Goal: Task Accomplishment & Management: Complete application form

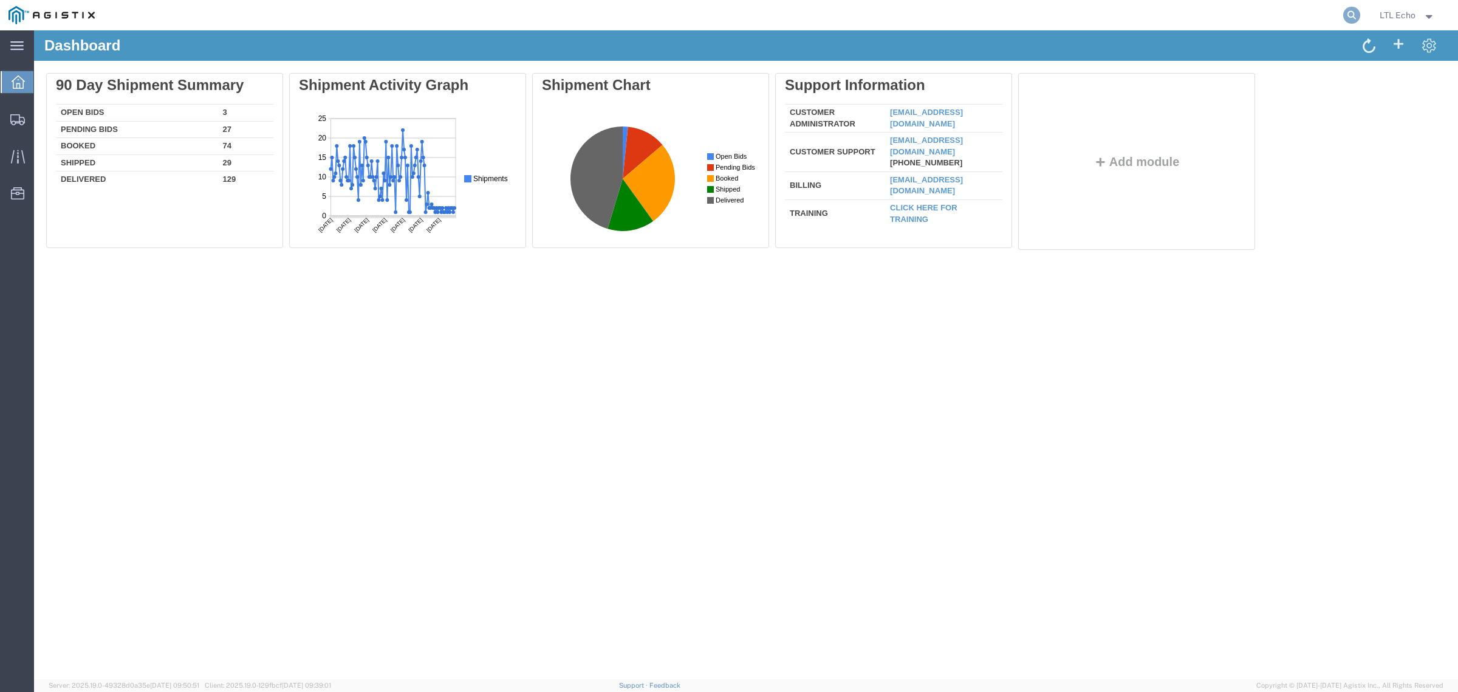
click at [1347, 10] on icon at bounding box center [1352, 15] width 17 height 17
click at [1308, 15] on input "search" at bounding box center [1158, 15] width 369 height 29
paste input "56837948"
type input "56837948"
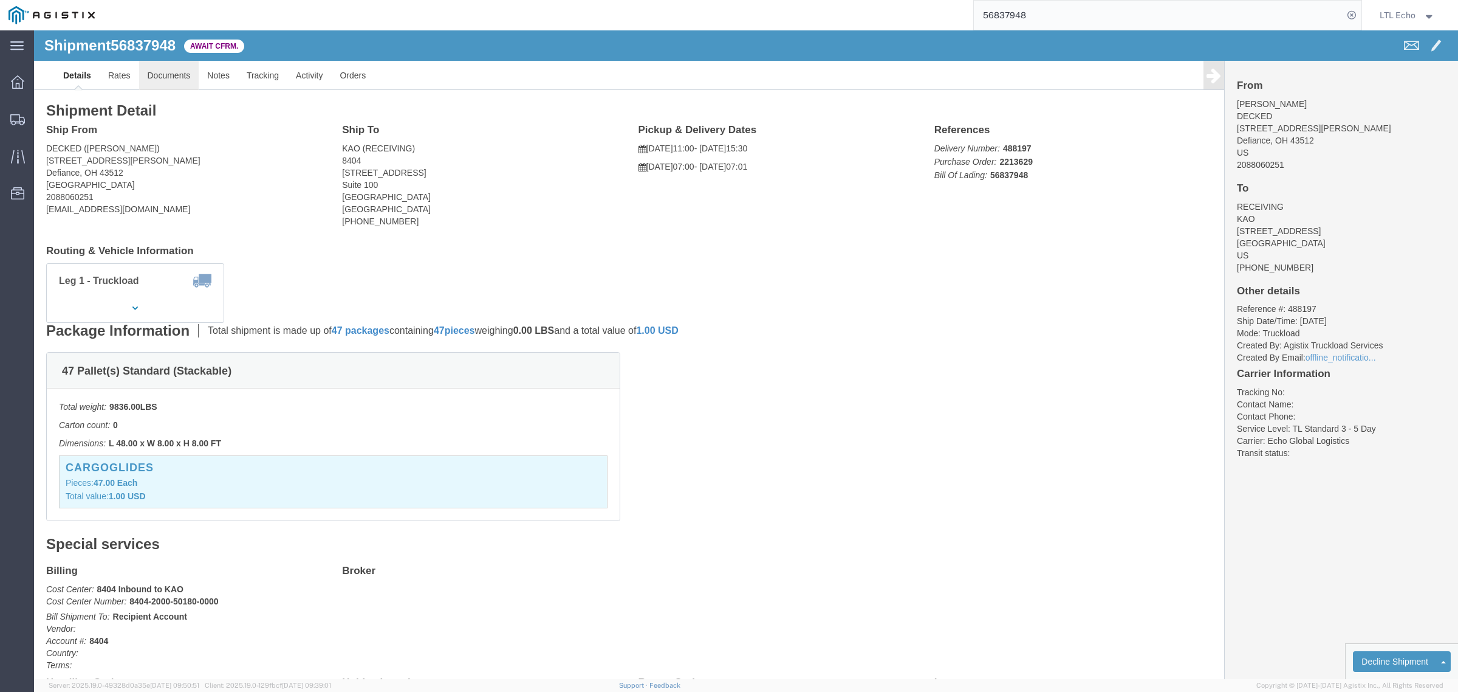
click link "Documents"
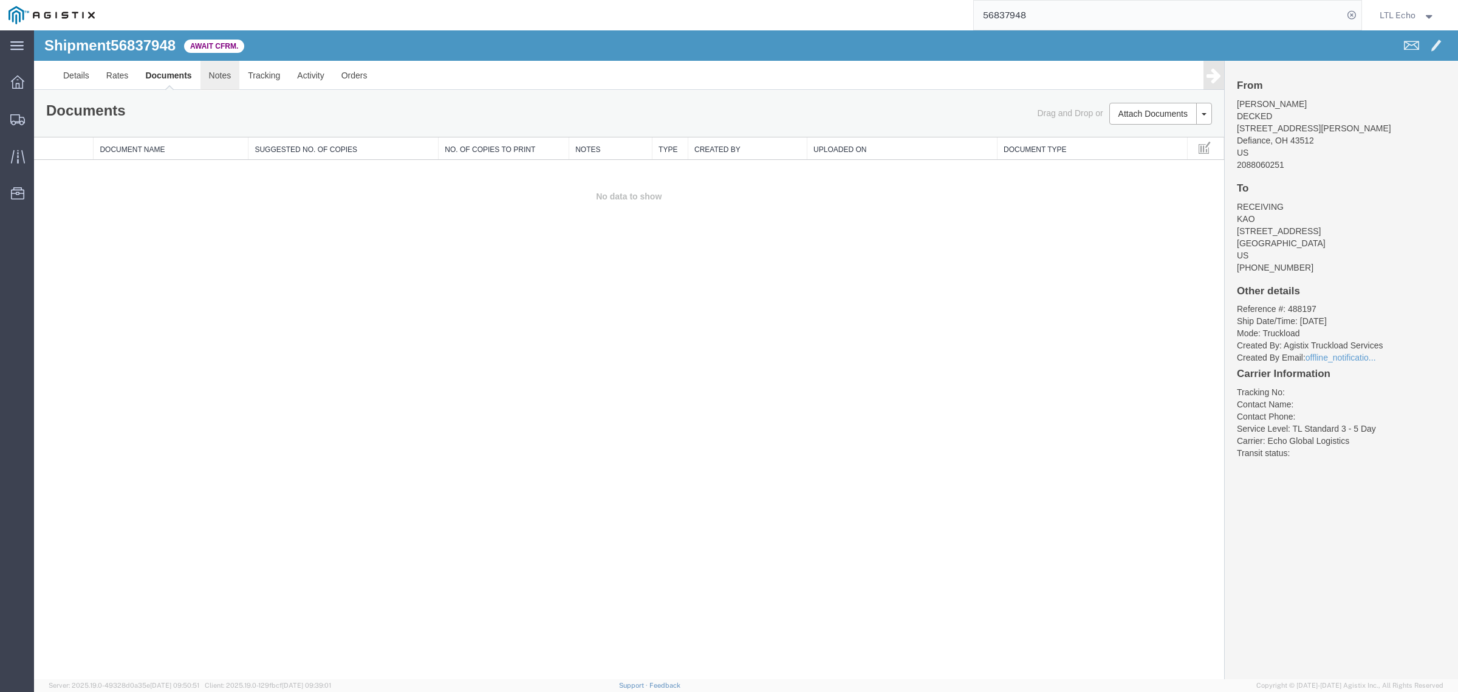
click at [210, 80] on link "Notes" at bounding box center [220, 75] width 39 height 29
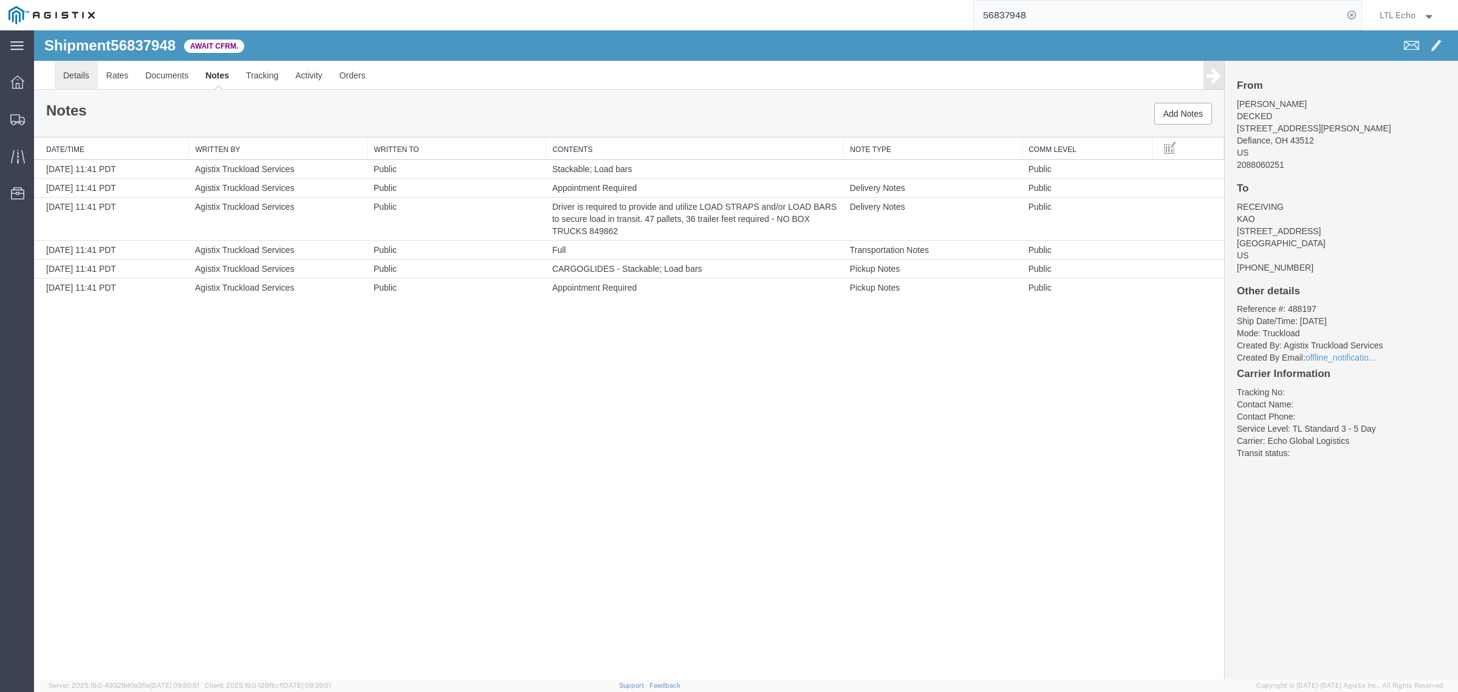
click at [89, 85] on link "Details" at bounding box center [76, 75] width 43 height 29
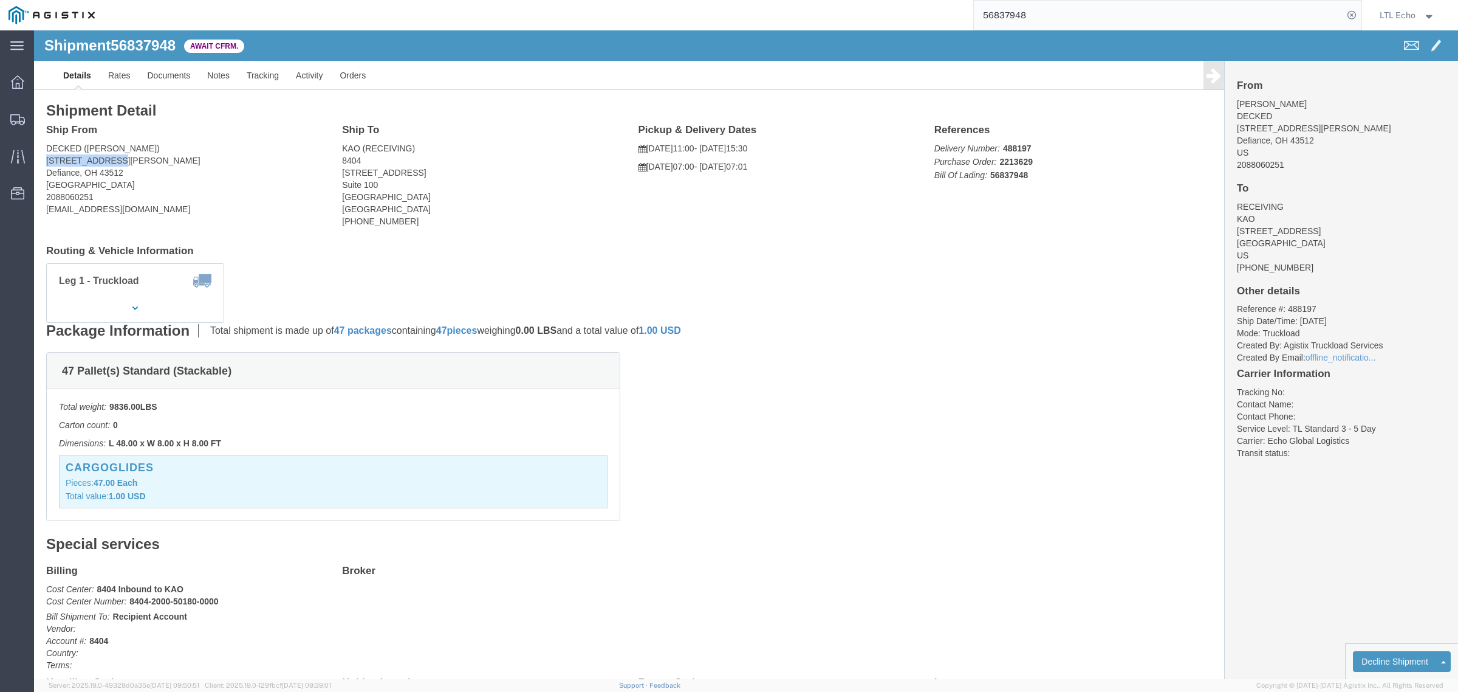
drag, startPoint x: 78, startPoint y: 131, endPoint x: 12, endPoint y: 129, distance: 66.9
click address "DECKED (Ashley Schwarzman) 25401 Elliot Rd Defiance, OH 43512 United States 208…"
copy address "25401 Elliot Rd"
click address "DECKED (Ashley Schwarzman) 25401 Elliot Rd Defiance, OH 43512 United States 208…"
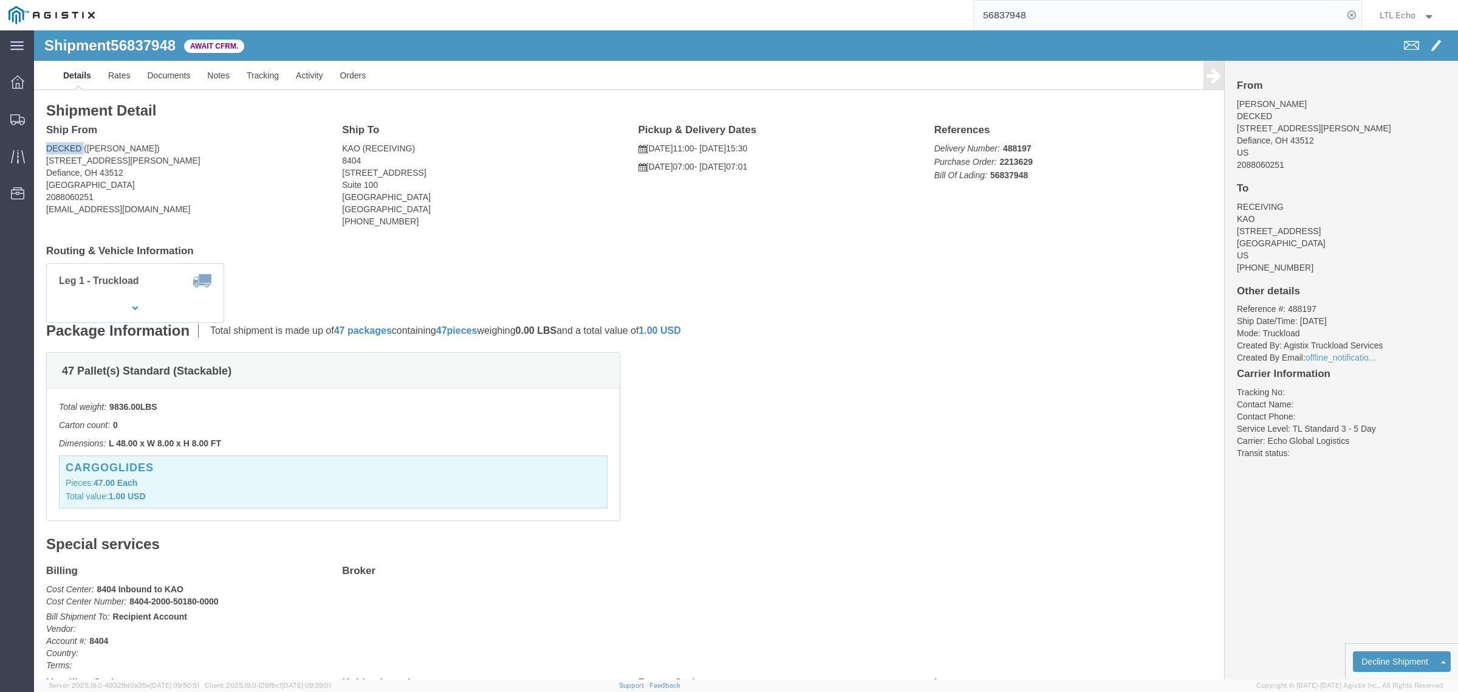
copy address "DECKED"
drag, startPoint x: 82, startPoint y: 128, endPoint x: 7, endPoint y: 129, distance: 75.4
click div "Ship From DECKED (Ashley Schwarzman) 25401 Elliot Rd Defiance, OH 43512 United …"
copy address "25401 Elliot Rd"
click address "DECKED (Ashley Schwarzman) 25401 Elliot Rd Defiance, OH 43512 United States 208…"
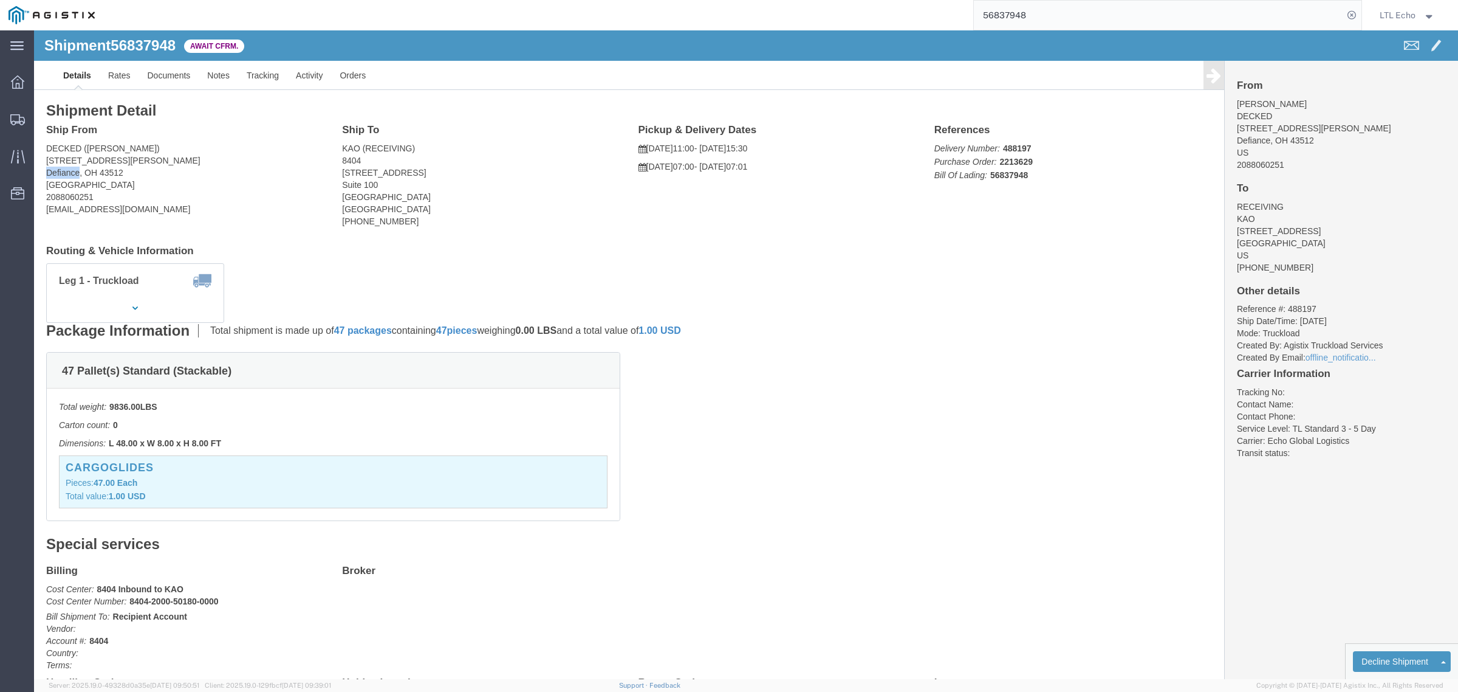
click address "DECKED (Ashley Schwarzman) 25401 Elliot Rd Defiance, OH 43512 United States 208…"
copy address "Defiance"
drag, startPoint x: 53, startPoint y: 117, endPoint x: 130, endPoint y: 118, distance: 77.2
click address "DECKED (Ashley Schwarzman) 25401 Elliot Rd Defiance, OH 43512 United States 208…"
copy address "Ashley Schwarzman"
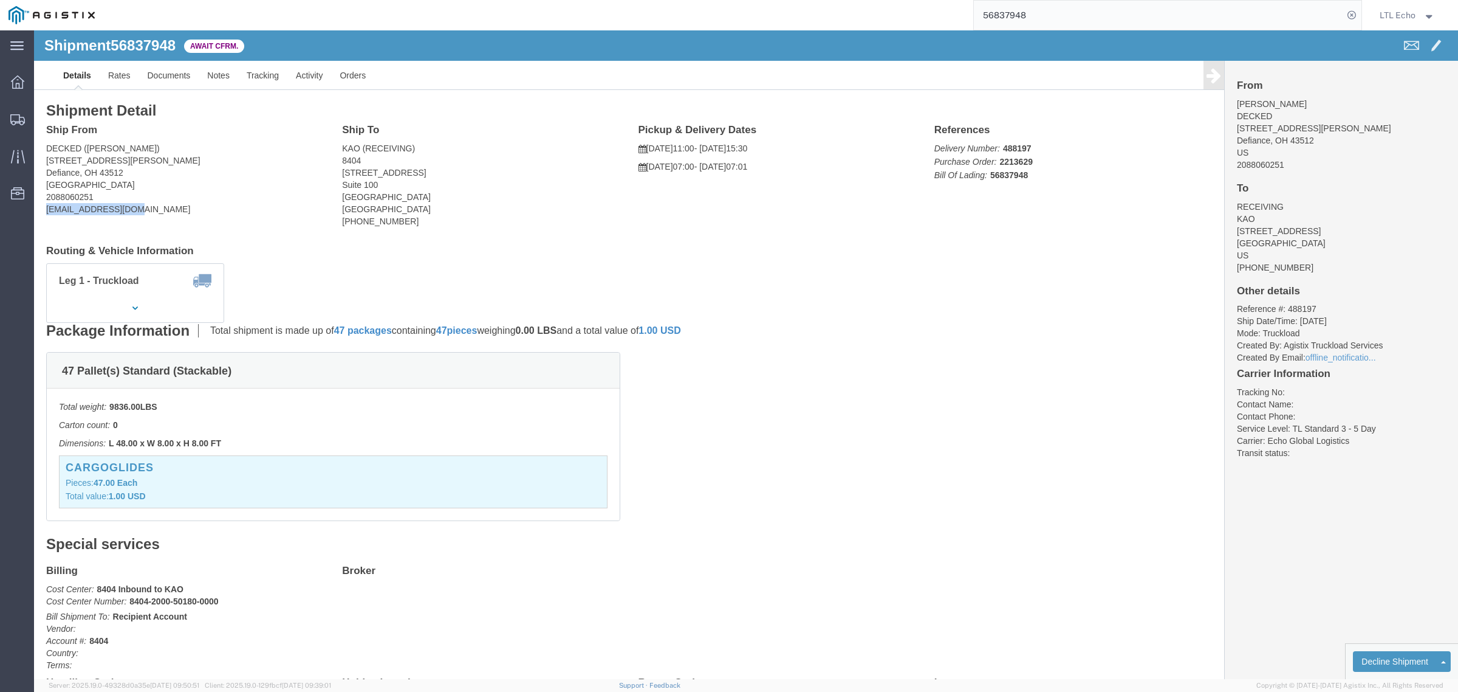
drag, startPoint x: 122, startPoint y: 182, endPoint x: 13, endPoint y: 181, distance: 109.4
click address "DECKED (Ashley Schwarzman) 25401 Elliot Rd Defiance, OH 43512 United States 208…"
copy address "keystone@decked.com"
drag, startPoint x: 62, startPoint y: 164, endPoint x: 10, endPoint y: 163, distance: 51.7
click div "Ship From DECKED (Ashley Schwarzman) 25401 Elliot Rd Defiance, OH 43512 United …"
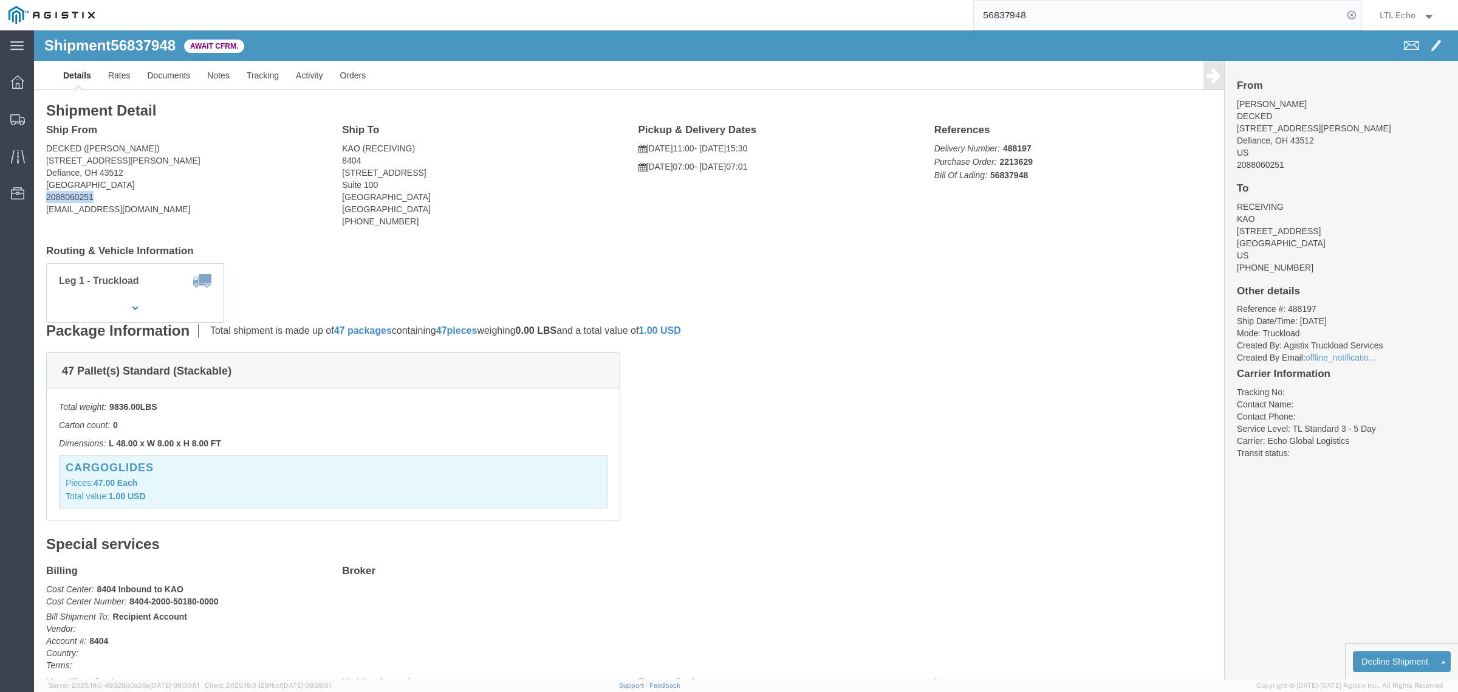
copy address "2088060251"
click b "56837948"
copy b "56837948"
drag, startPoint x: 392, startPoint y: 139, endPoint x: 300, endPoint y: 143, distance: 91.9
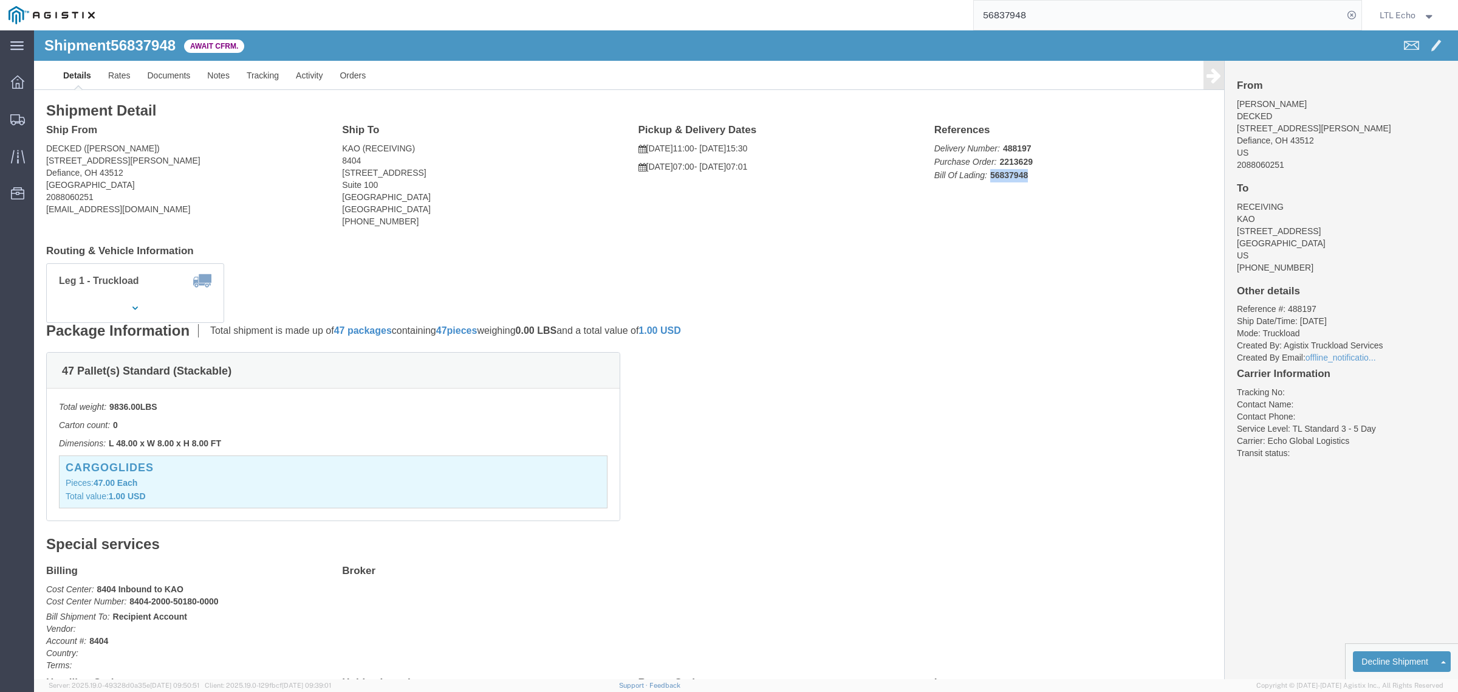
click div "Ship To KAO (RECEIVING) 8404 2900 State Hwy 161 Suite 100 Irving, TX 75038 Unit…"
copy address "2900 State Hwy 161"
click address "KAO (RECEIVING) 8404 2900 State Hwy 161 Suite 100 Irving, TX 75038 United State…"
drag, startPoint x: 354, startPoint y: 154, endPoint x: 305, endPoint y: 145, distance: 49.5
click div "Ship To KAO (RECEIVING) 8404 2900 State Hwy 161 Suite 100 Irving, TX 75038 Unit…"
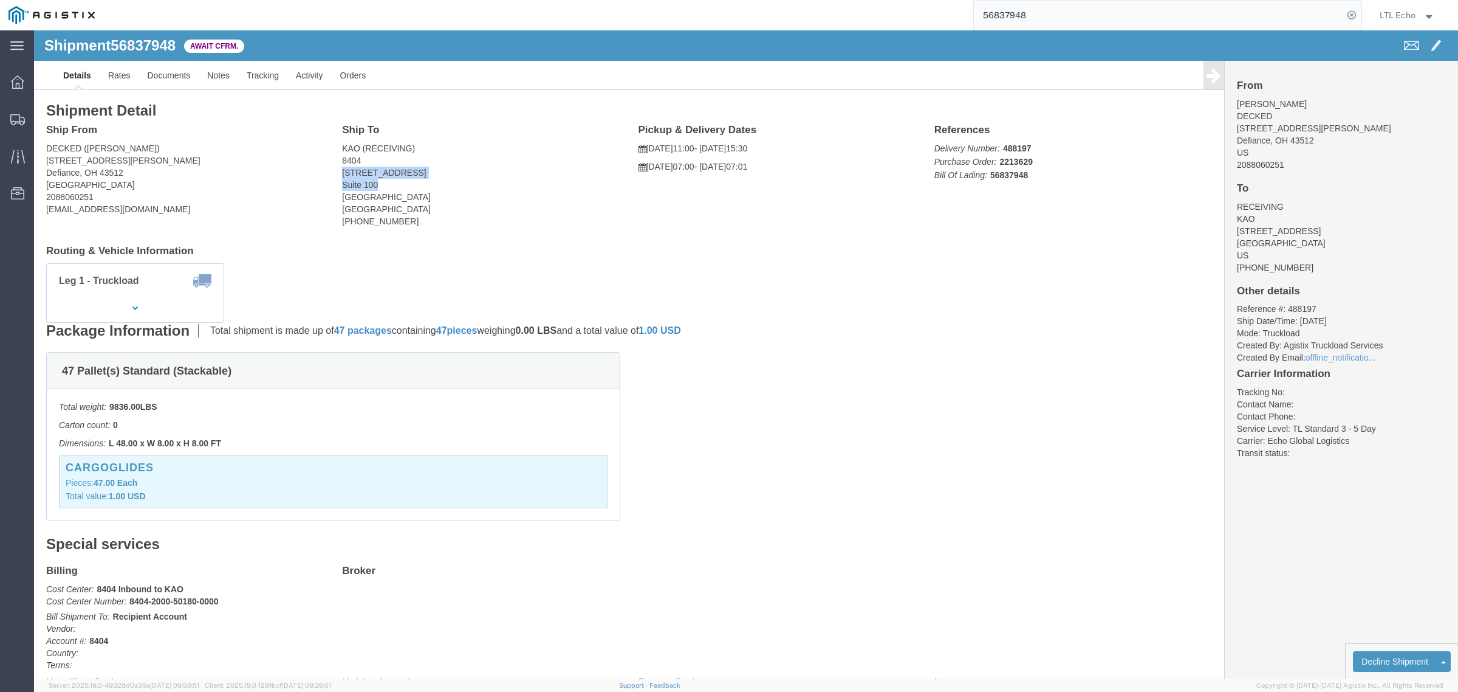
copy address "2900 State Hwy 161 Suite 100"
click address "KAO (RECEIVING) 8404 2900 State Hwy 161 Suite 100 Irving, TX 75038 United State…"
drag, startPoint x: 378, startPoint y: 185, endPoint x: 304, endPoint y: 194, distance: 74.7
click div "Ship To KAO (RECEIVING) 8404 2900 State Hwy 161 Suite 100 Irving, TX 75038 Unit…"
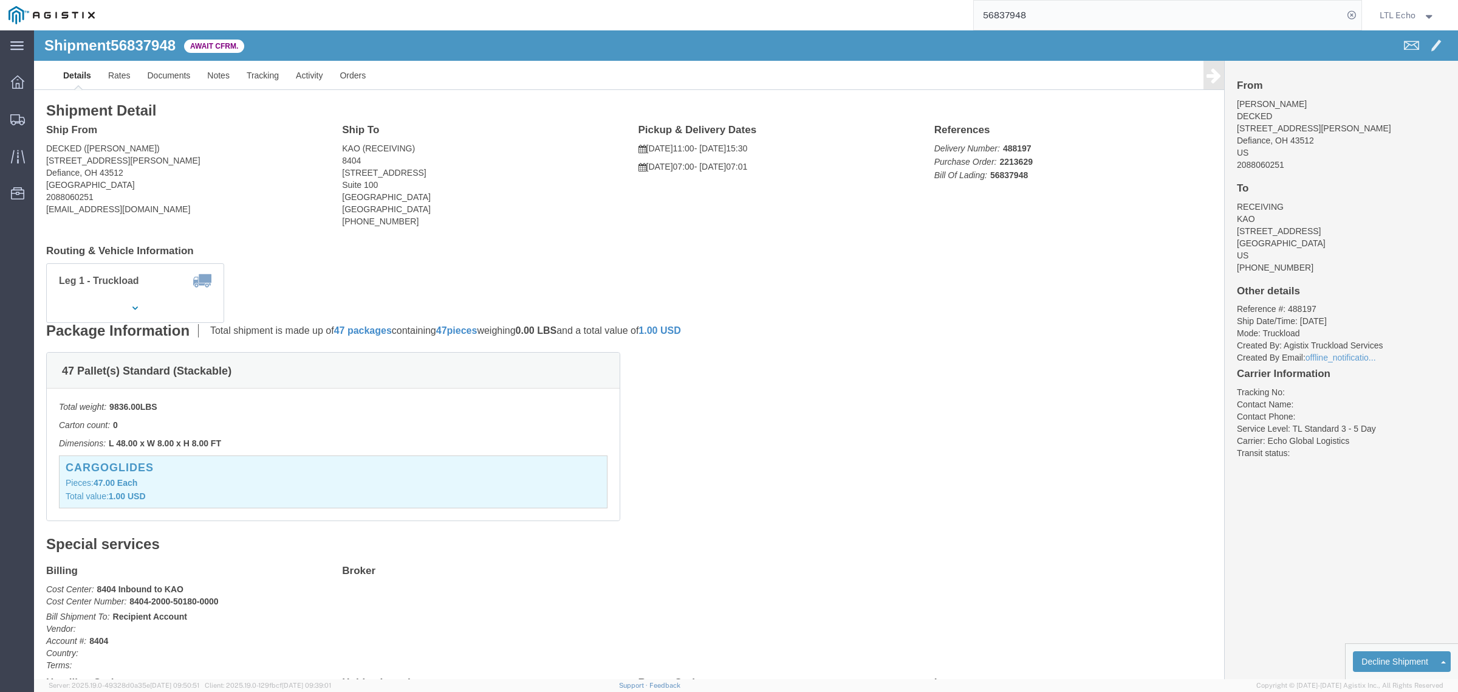
click b "2213629"
click b "56837948"
click h3 "CARGOGLIDES"
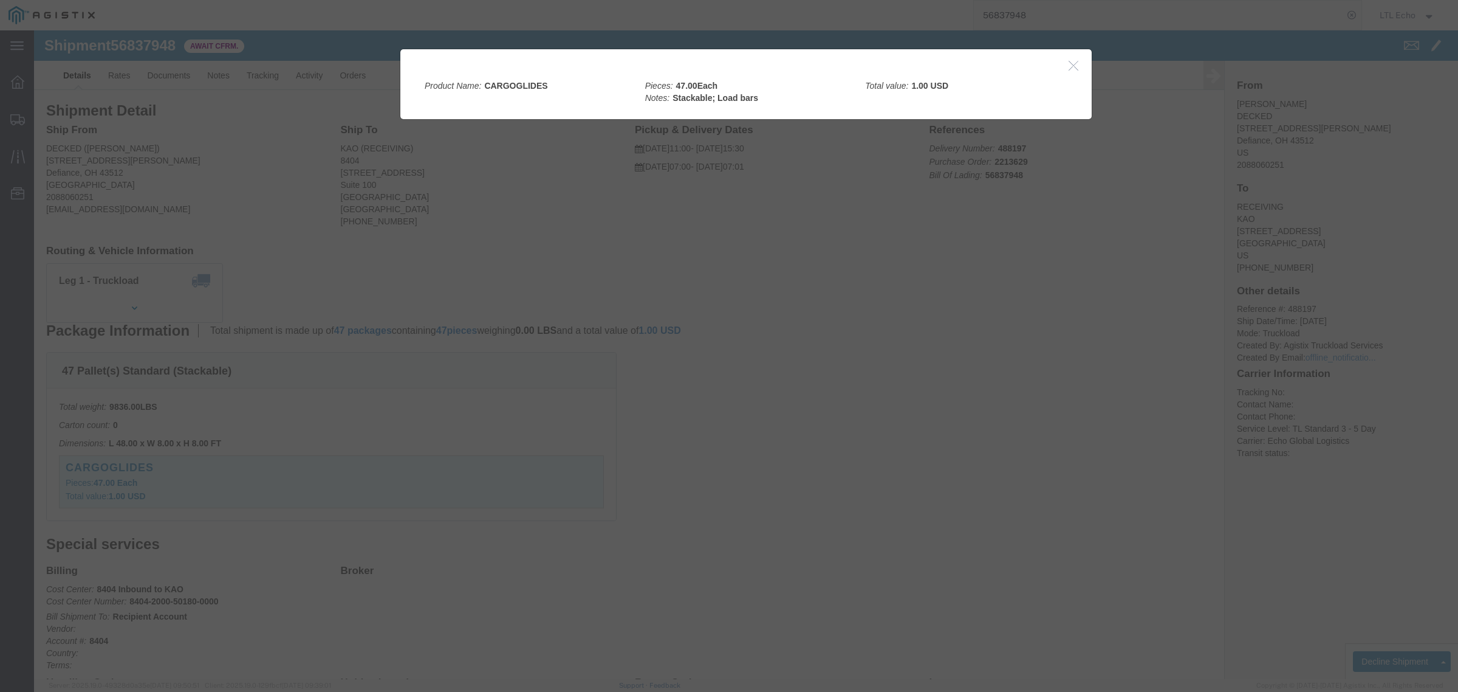
click icon "button"
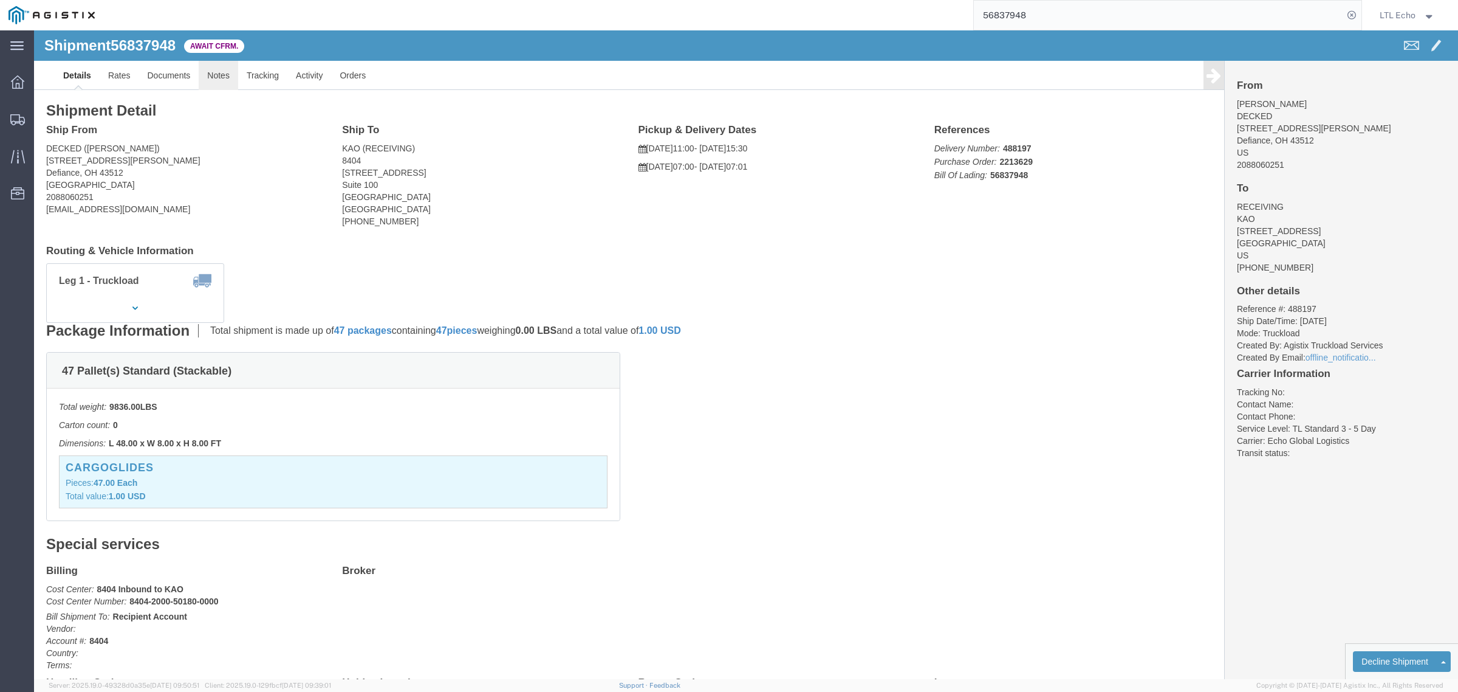
click link "Notes"
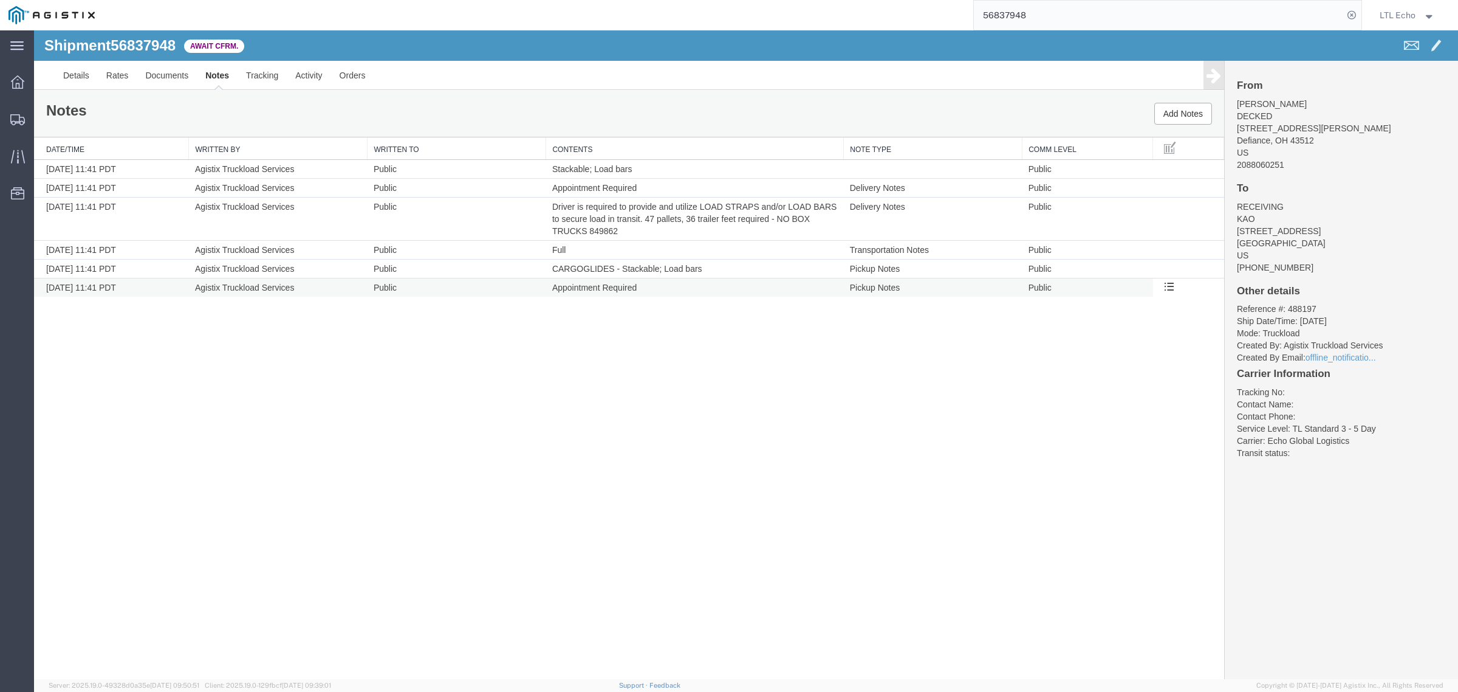
click at [595, 287] on span "Appointment Required" at bounding box center [594, 288] width 84 height 10
click at [681, 269] on span "CARGOGLIDES - Stackable; Load bars" at bounding box center [627, 269] width 150 height 10
click at [690, 269] on span "CARGOGLIDES - Stackable; Load bars" at bounding box center [627, 269] width 150 height 10
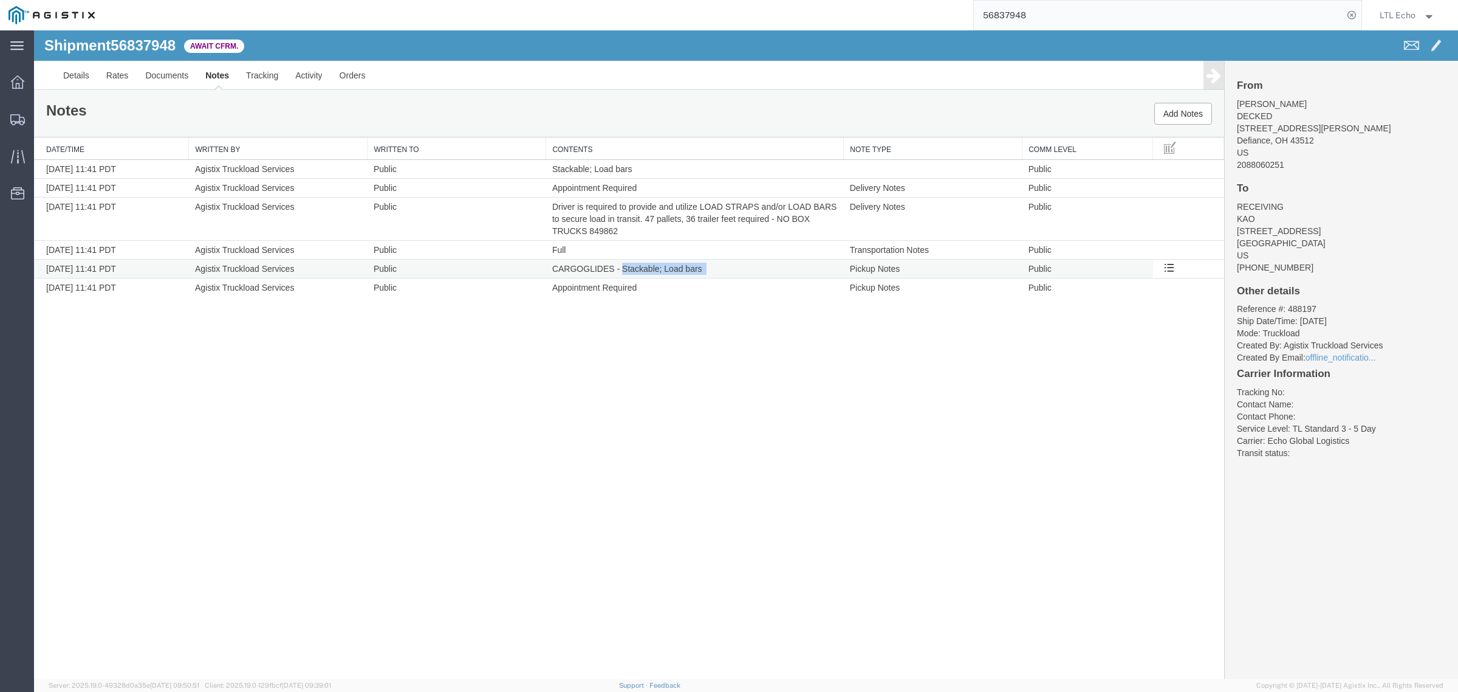
drag, startPoint x: 621, startPoint y: 269, endPoint x: 719, endPoint y: 278, distance: 98.3
click at [719, 278] on td "CARGOGLIDES - Stackable; Load bars" at bounding box center [695, 268] width 298 height 19
click at [650, 234] on td "Driver is required to provide and utilize LOAD STRAPS and/or LOAD BARS to secur…" at bounding box center [695, 218] width 298 height 43
drag, startPoint x: 582, startPoint y: 229, endPoint x: 545, endPoint y: 205, distance: 44.0
click at [545, 205] on tr "09/16/2025 11:41 PDT Agistix Truckload Services Public Driver is required to pr…" at bounding box center [629, 218] width 1190 height 43
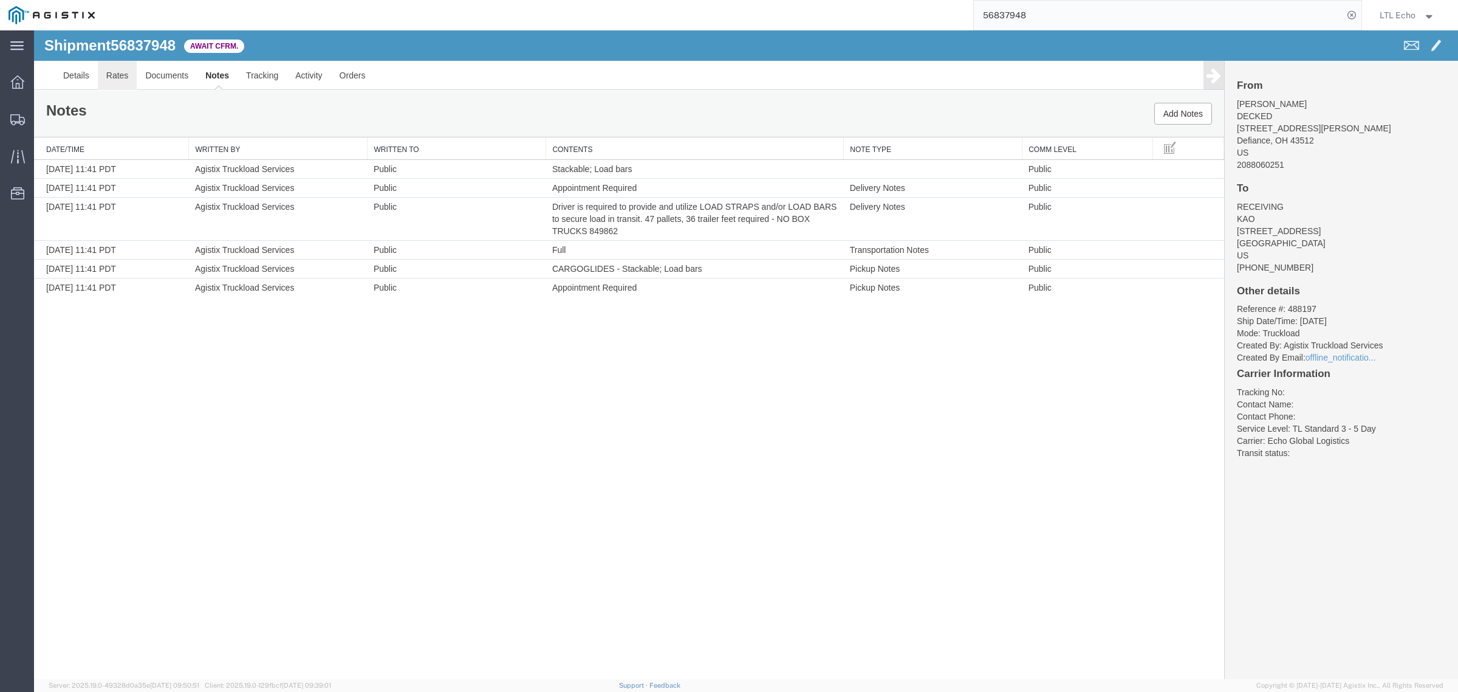
click at [115, 77] on link "Rates" at bounding box center [117, 75] width 39 height 29
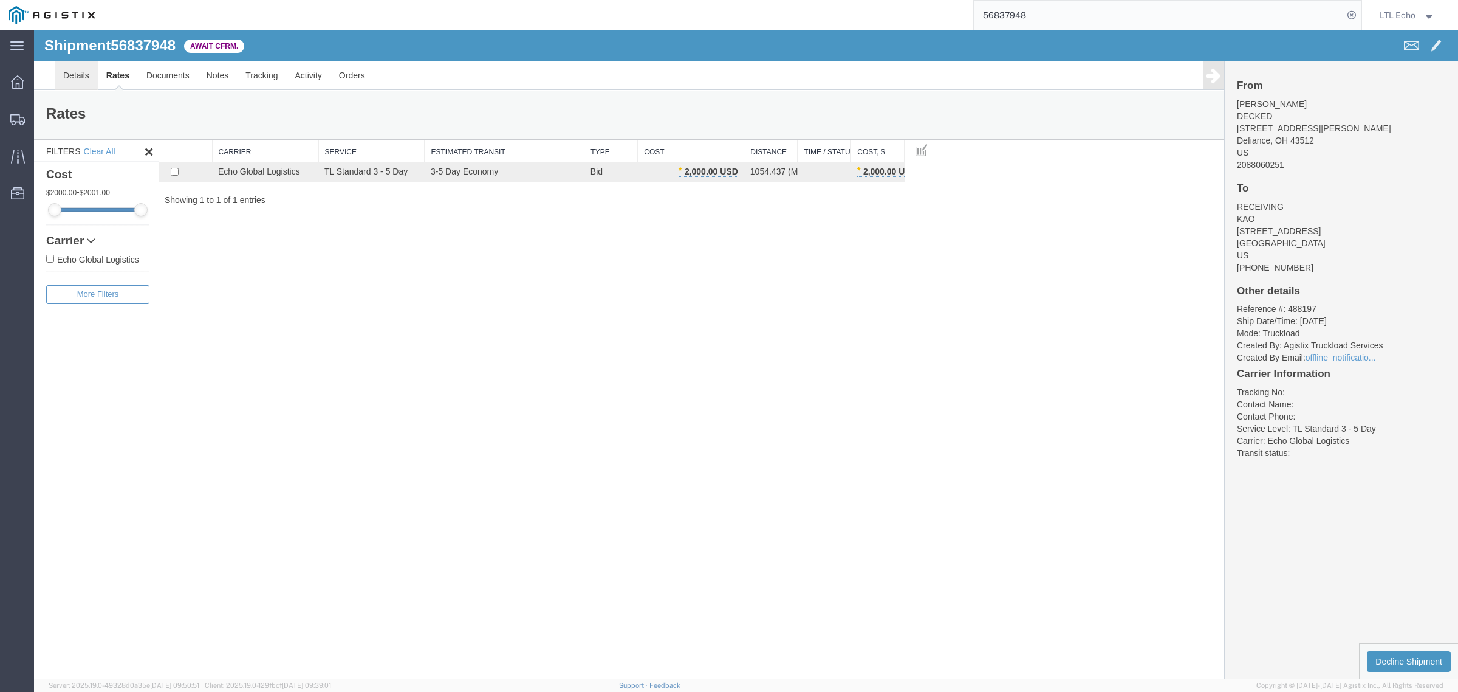
click at [73, 77] on link "Details" at bounding box center [76, 75] width 43 height 29
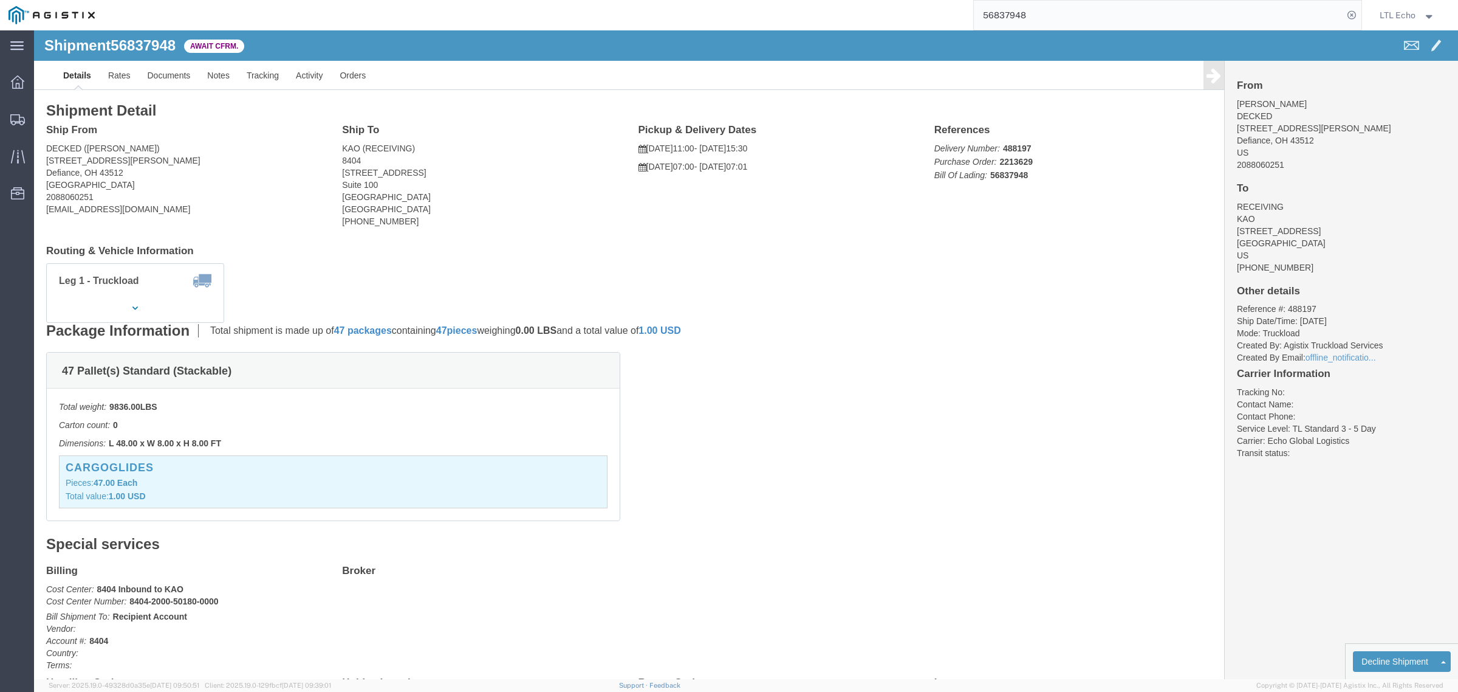
click b "2213629"
click p "Delivery Number: 488197 Purchase Order: 2213629 Bill Of Lading: 56837948"
click b "56837948"
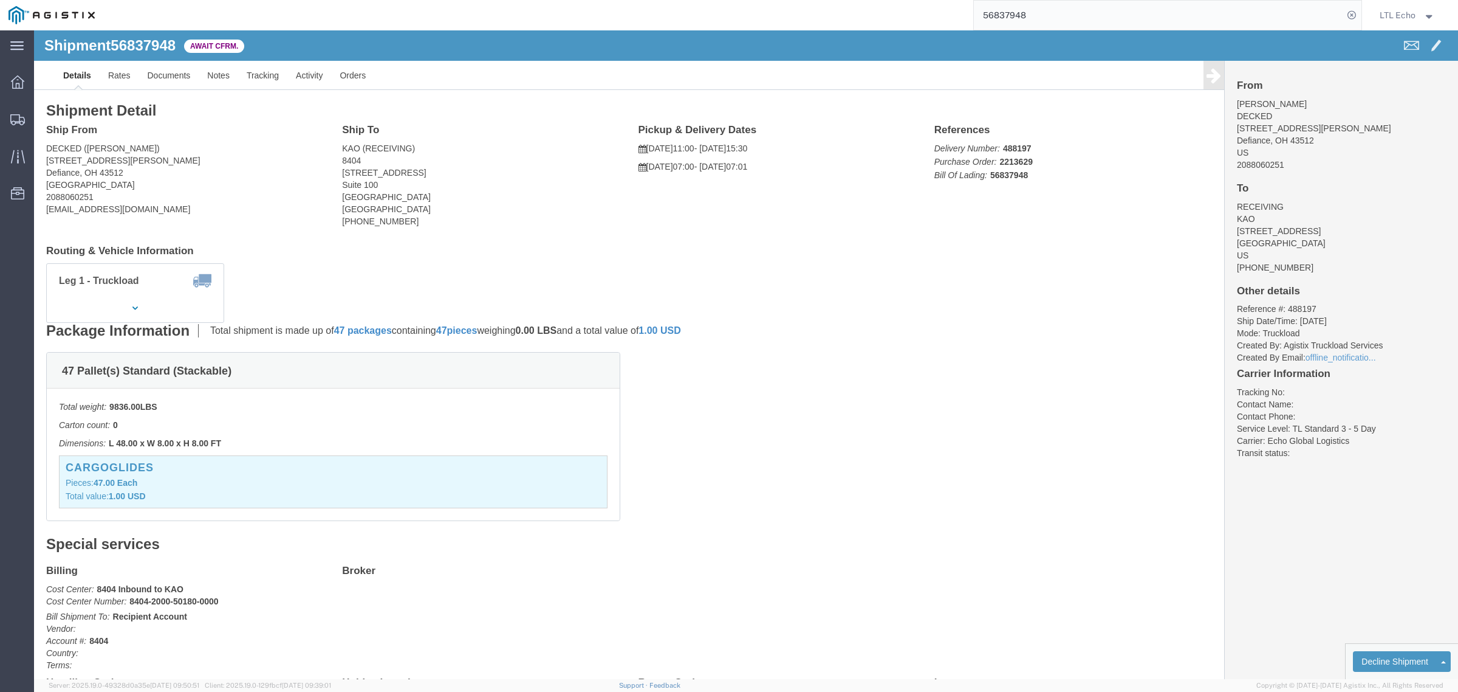
click b "488197"
click b "2213629"
click b "488197"
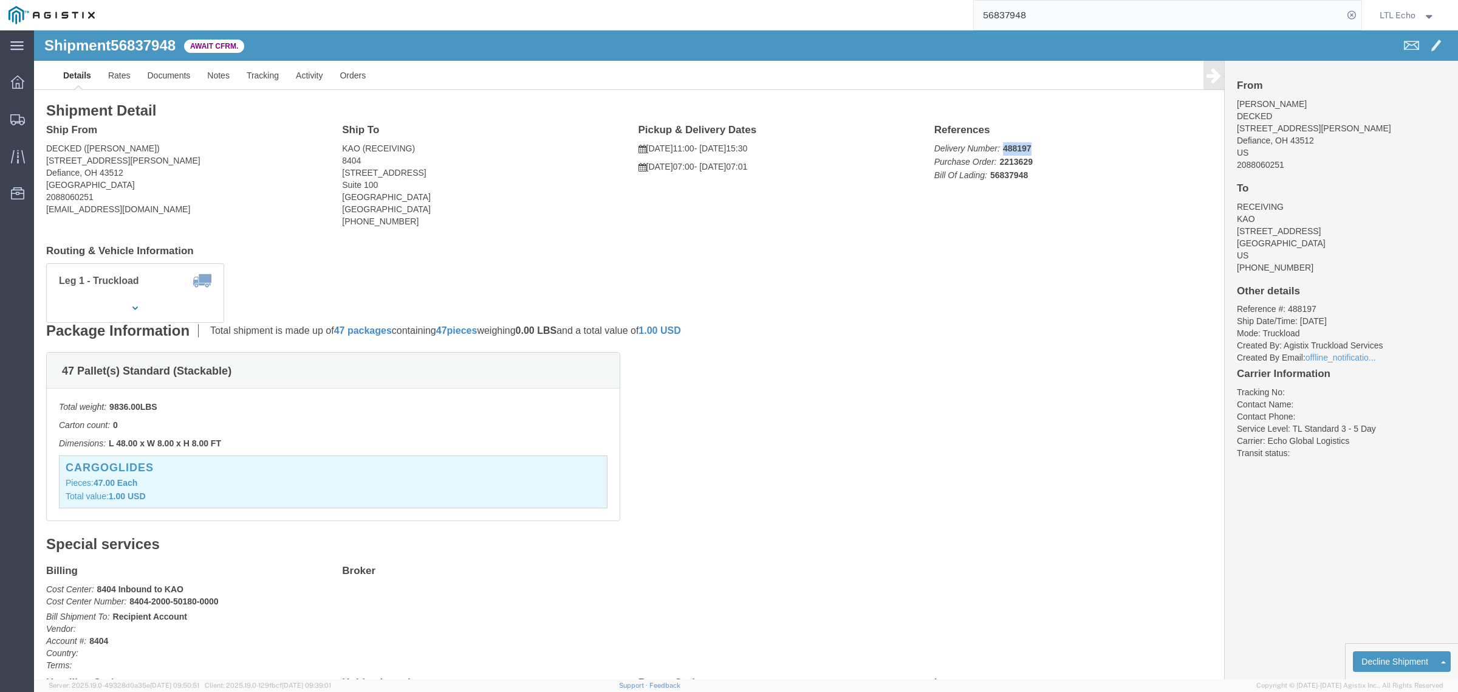
click b "488197"
click link "Confirm"
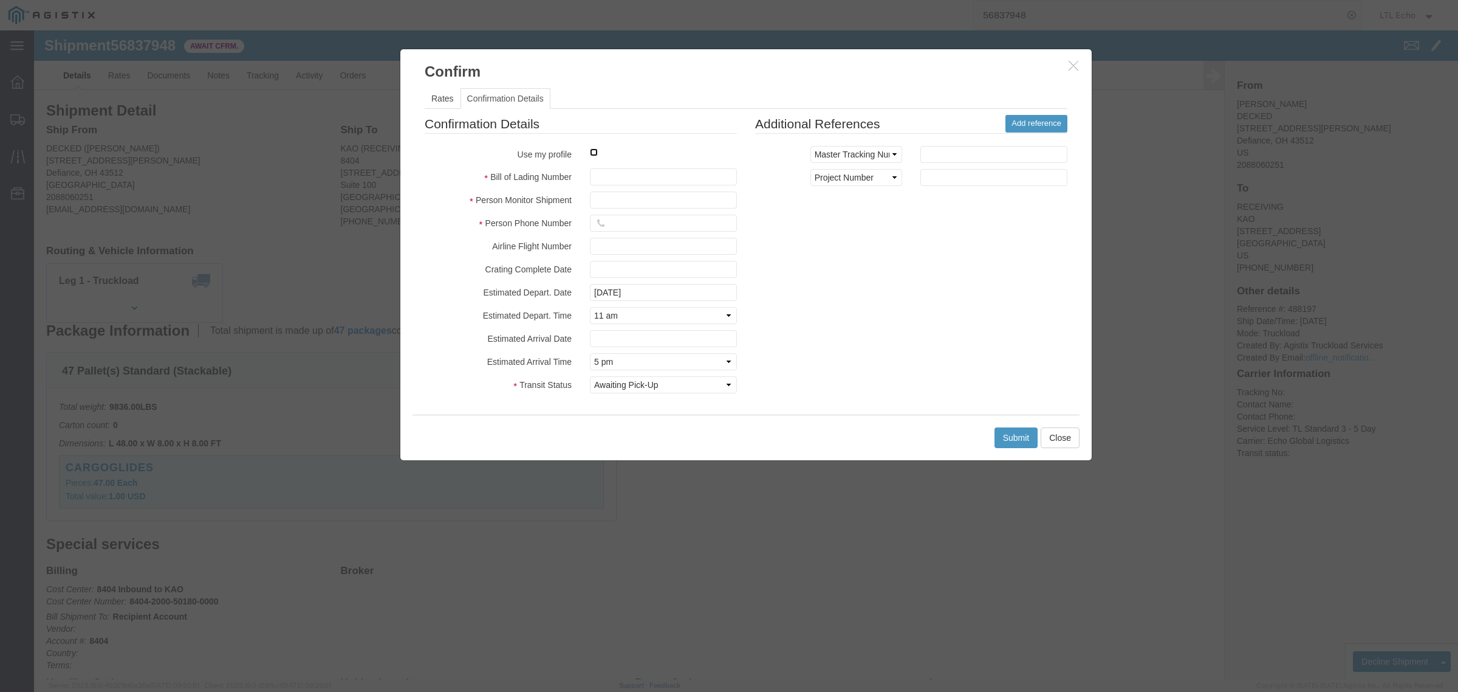
click input "checkbox"
checkbox input "true"
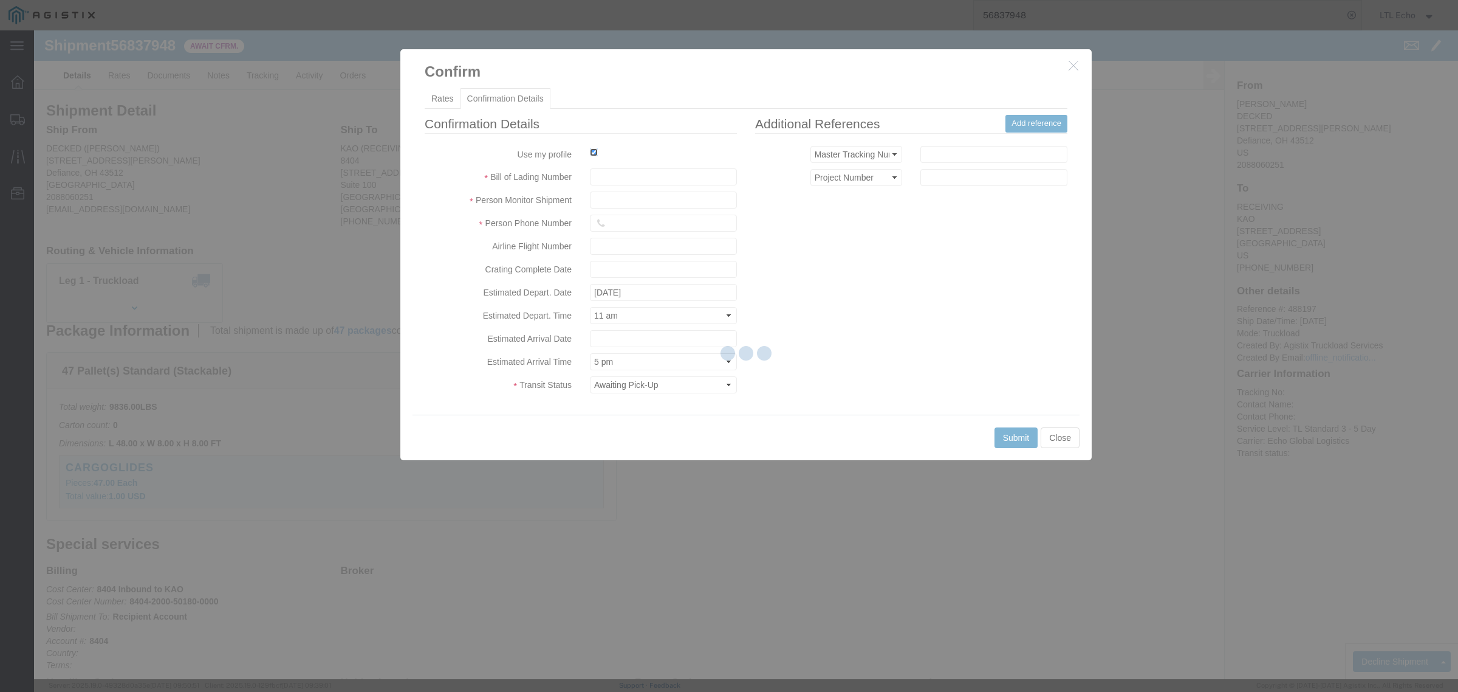
type input "LTL Echo"
type input "+ 8005116111"
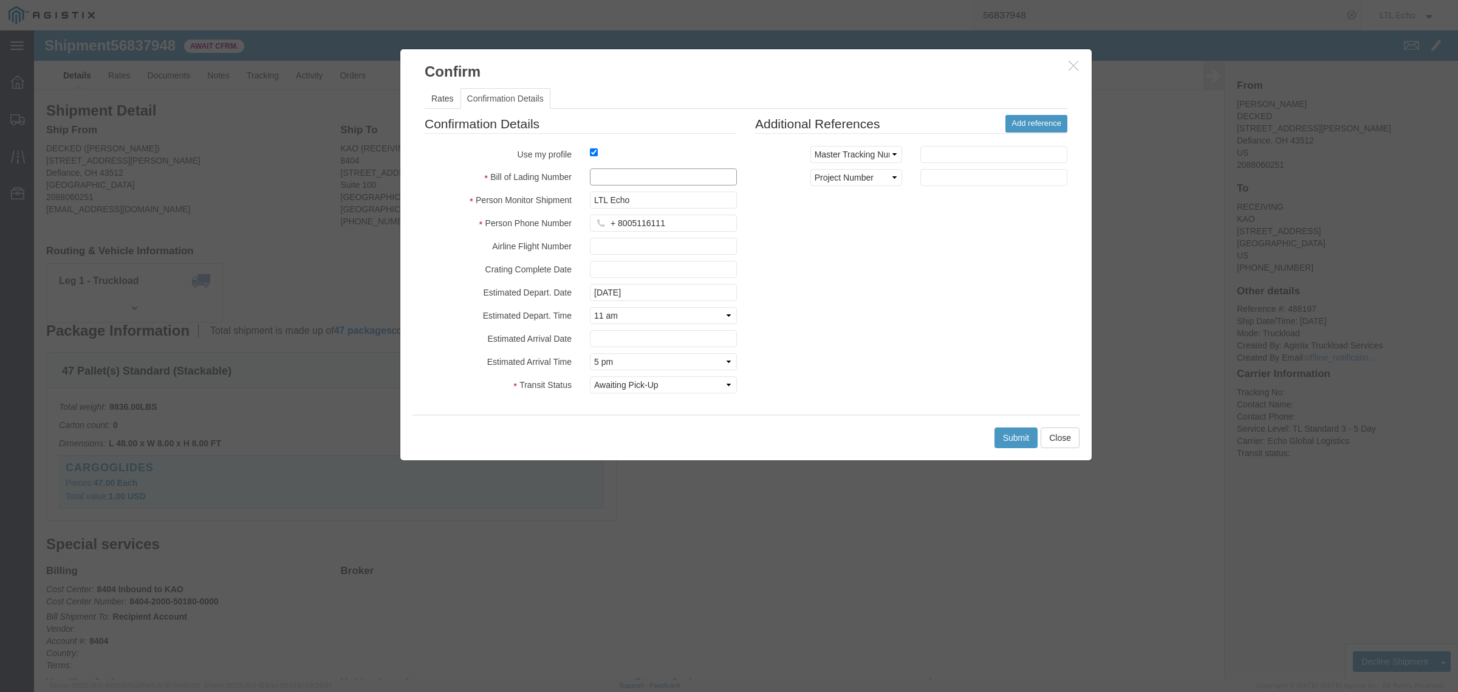
click input "text"
paste input "64346807"
type input "64346807"
click button "Submit"
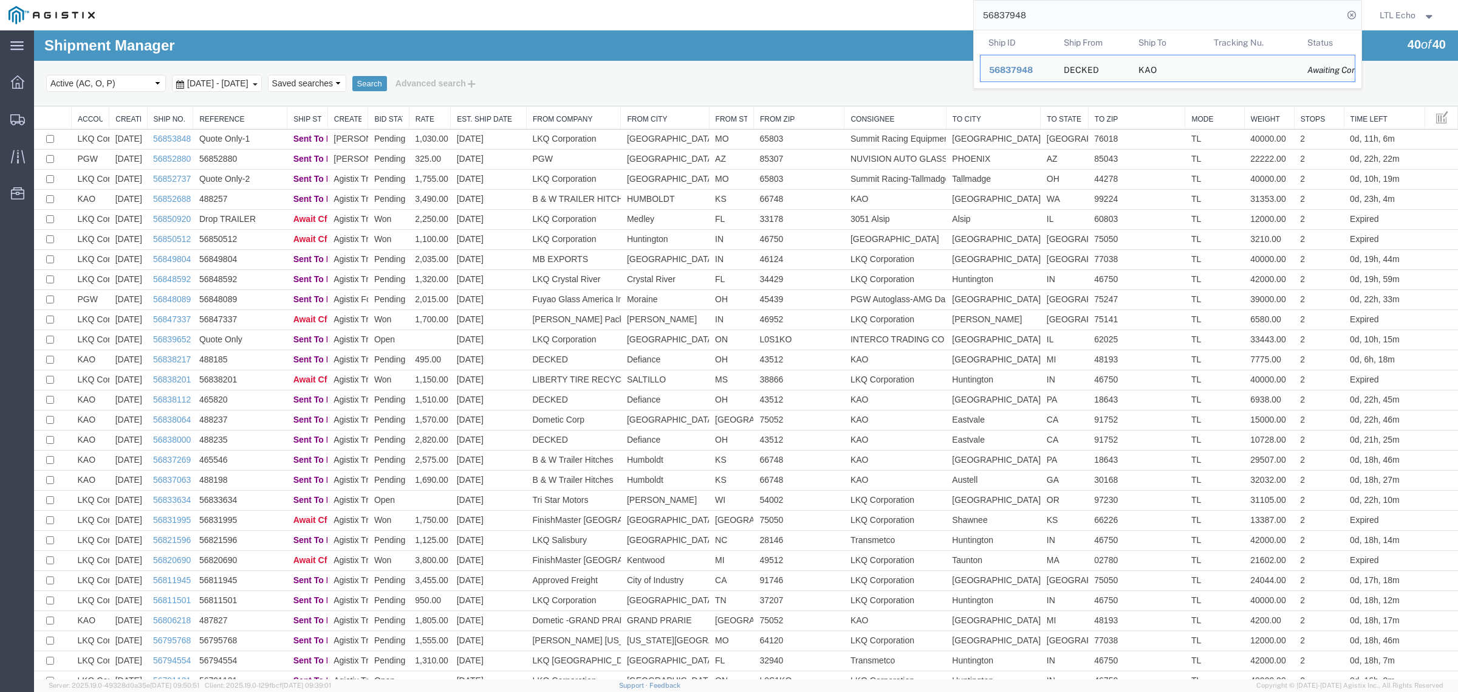
drag, startPoint x: 1147, startPoint y: 46, endPoint x: 565, endPoint y: 31, distance: 582.3
paste input "22014"
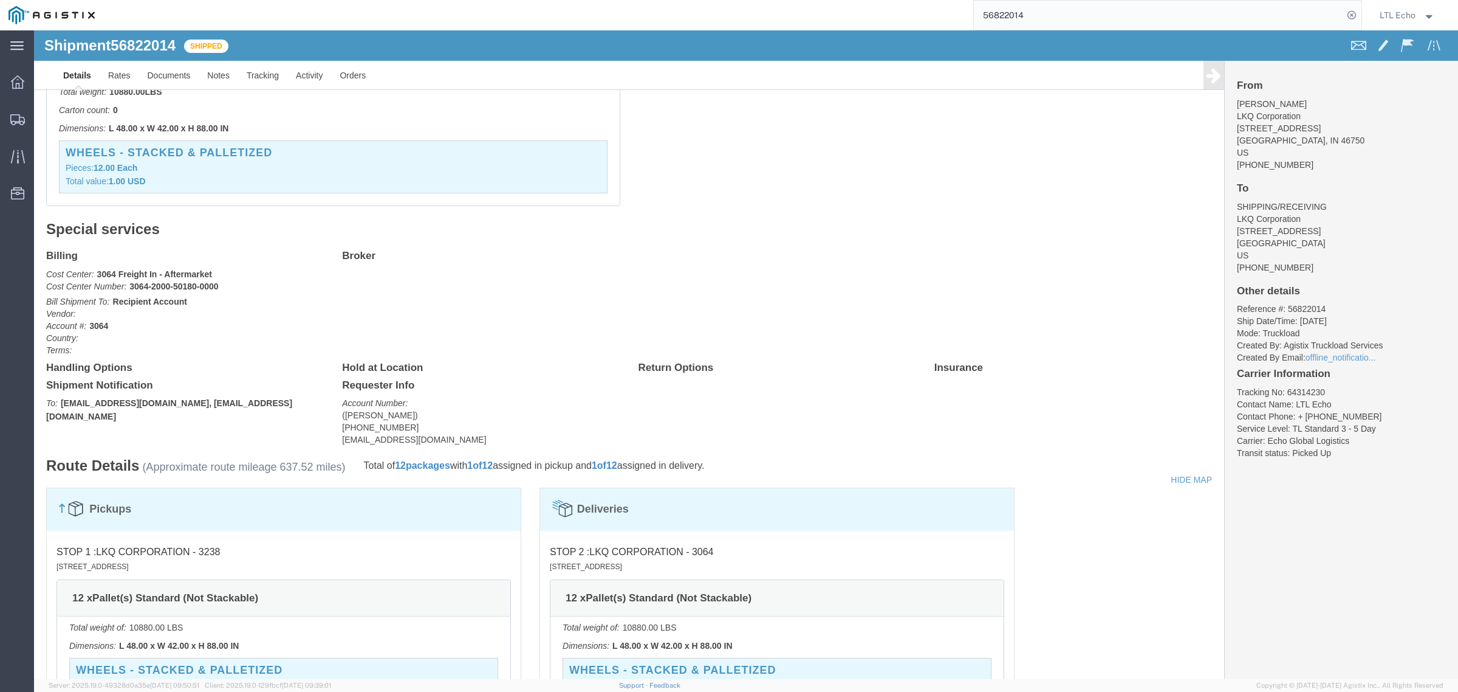
scroll to position [304, 0]
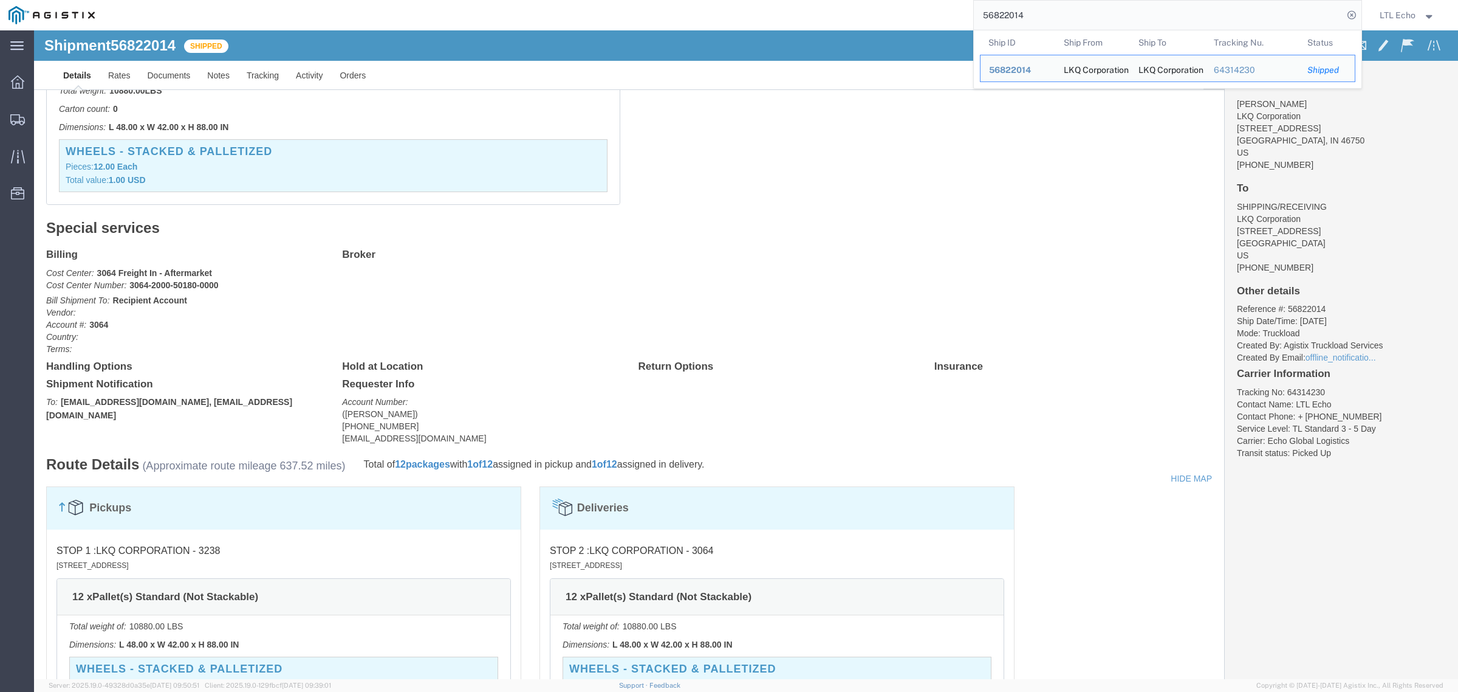
drag, startPoint x: 839, startPoint y: 0, endPoint x: 758, endPoint y: -9, distance: 81.3
click at [758, 0] on html "main_menu Created with Sketch. Collapse Menu Dashboard Shipments Traffic Resour…" at bounding box center [729, 346] width 1458 height 692
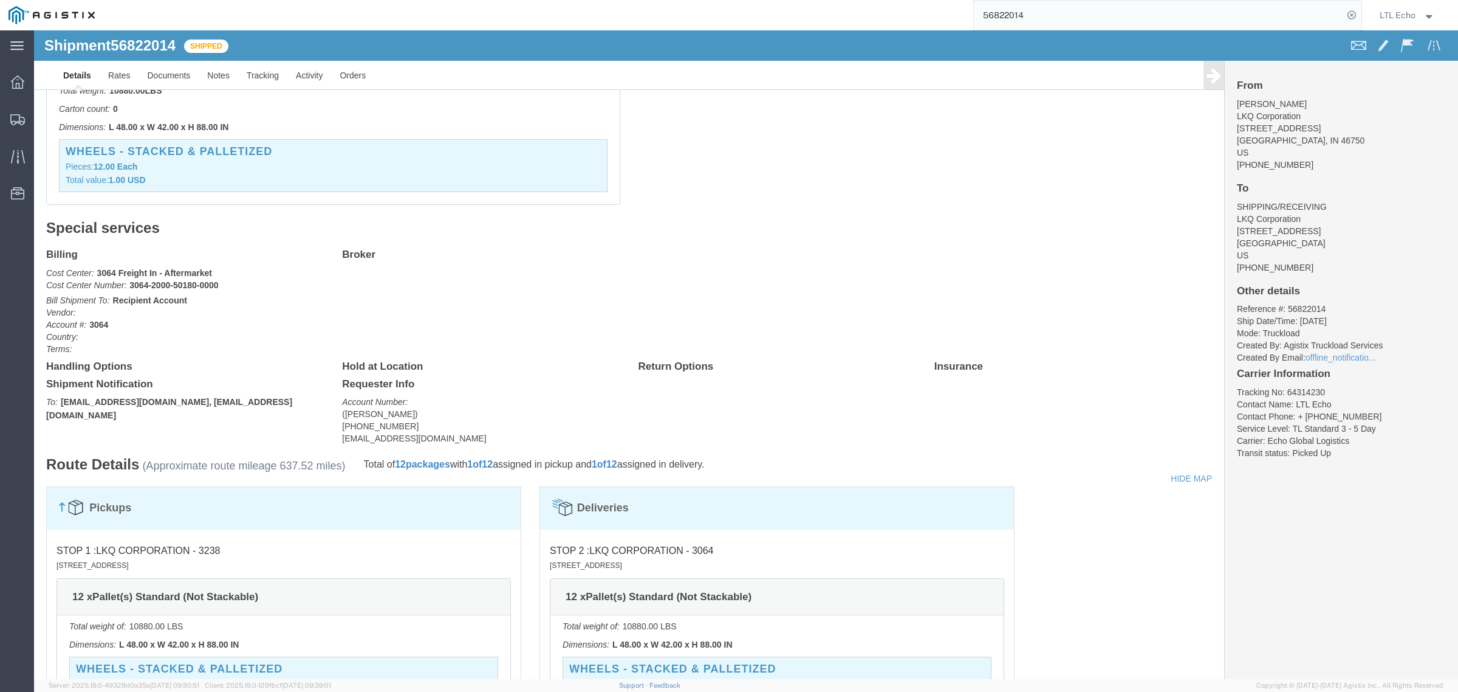
paste input "55578"
type input "56855578"
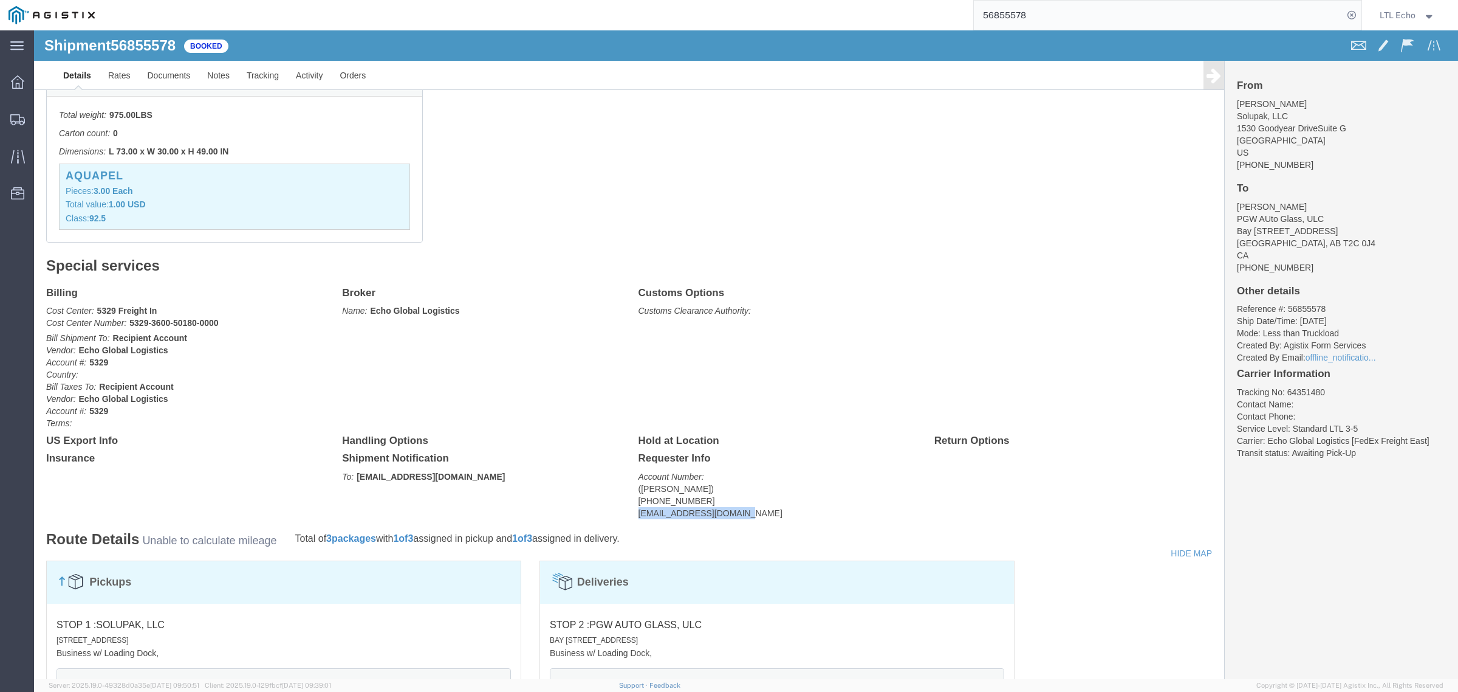
drag, startPoint x: 718, startPoint y: 478, endPoint x: 600, endPoint y: 480, distance: 117.9
click address "(Dean Vesce) 412-719-0995 dvesce@pgwautoglass.com"
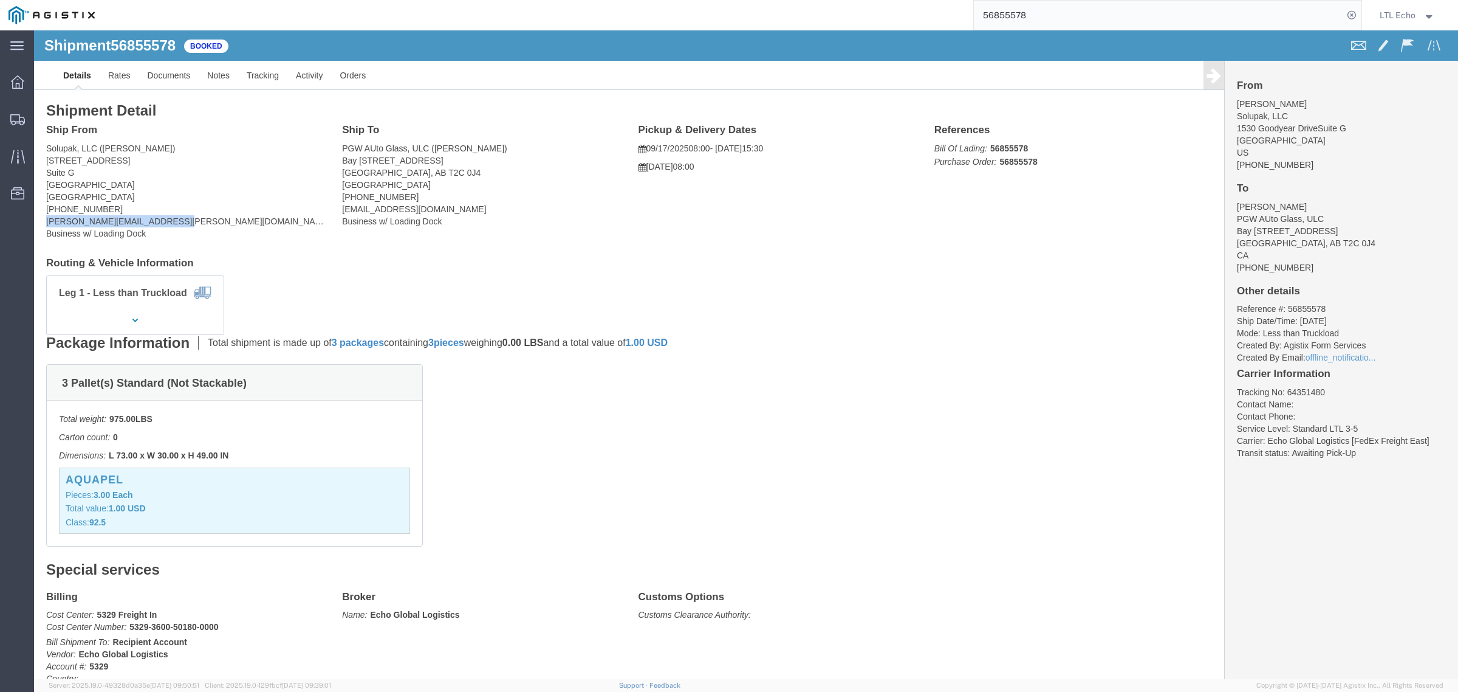
drag, startPoint x: 165, startPoint y: 196, endPoint x: 4, endPoint y: 195, distance: 161.0
click div "Ship From Solupak, LLC (Wes Maynard) 1530 Goodyear Drive Suite G El Paso, TX 79…"
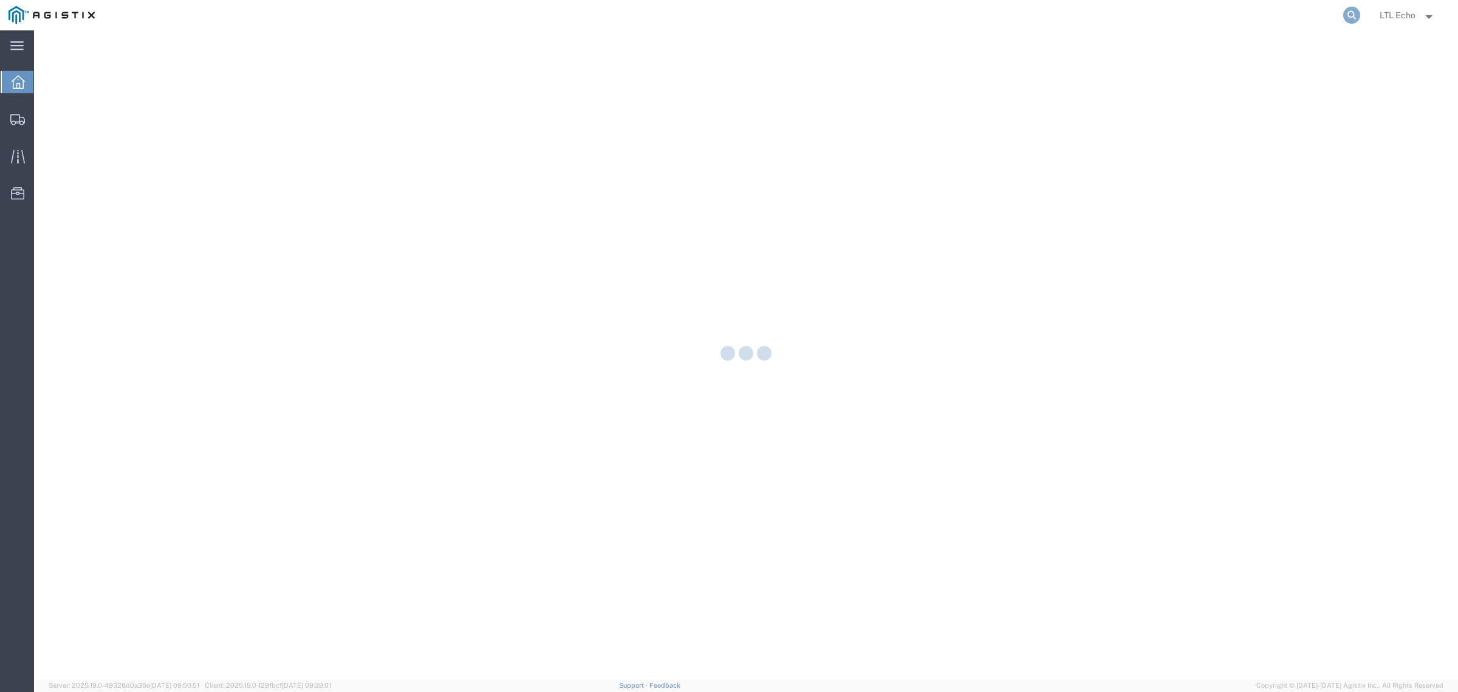
click at [1348, 18] on icon at bounding box center [1352, 15] width 17 height 17
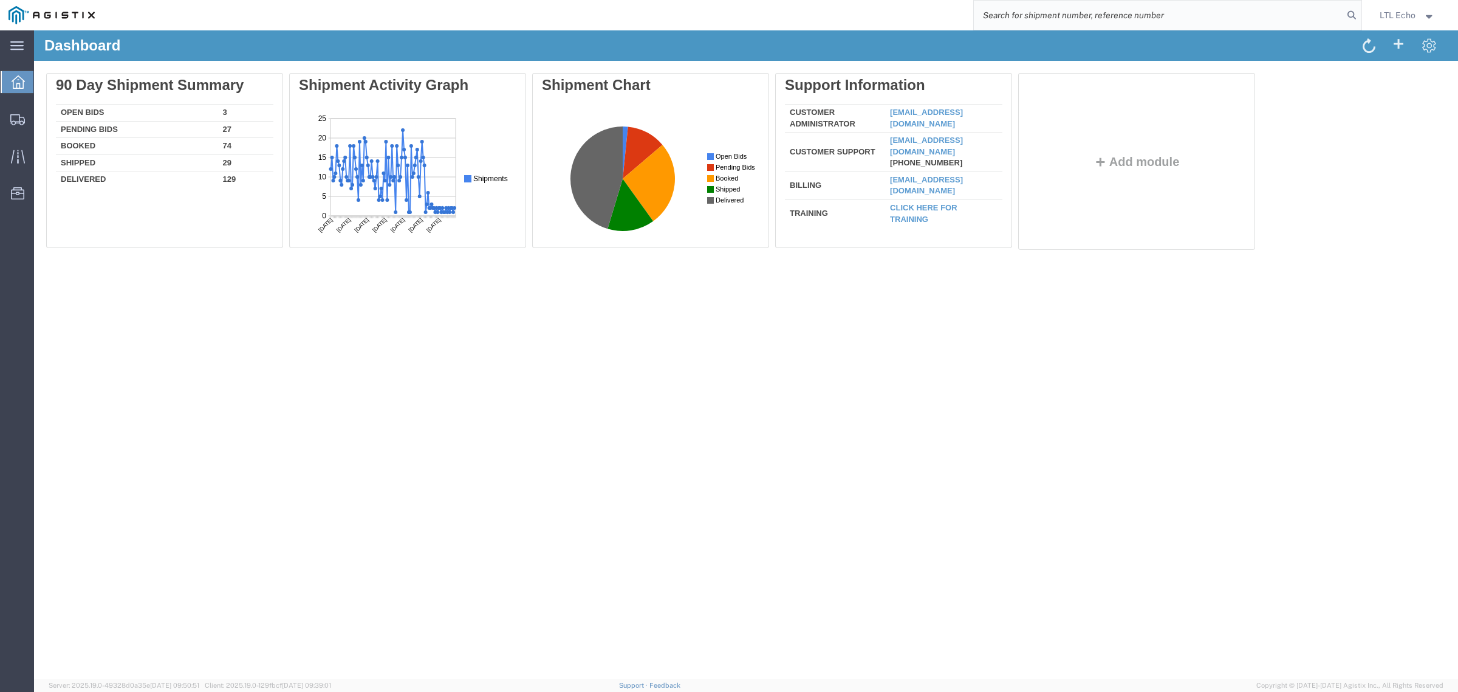
click at [1303, 21] on input "search" at bounding box center [1158, 15] width 369 height 29
paste input "56833963"
type input "56833963"
